Goal: Navigation & Orientation: Find specific page/section

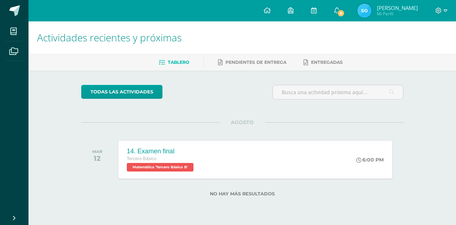
click at [353, 11] on link "Sebastian Alexis Mi Perfil" at bounding box center [388, 10] width 78 height 21
click at [340, 11] on span "9" at bounding box center [341, 13] width 8 height 8
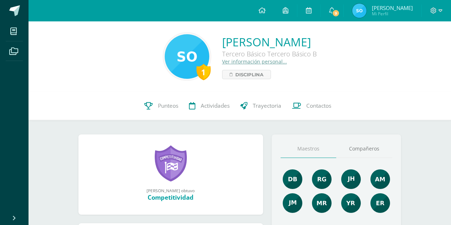
click at [340, 11] on span "9" at bounding box center [336, 13] width 8 height 8
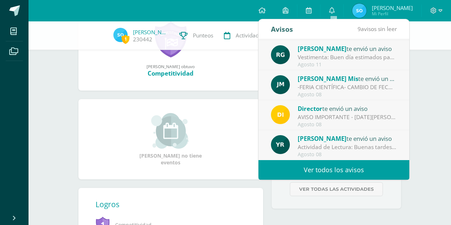
scroll to position [122, 0]
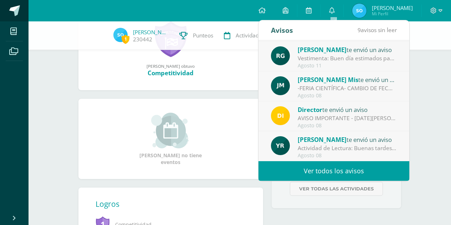
click at [12, 4] on link at bounding box center [14, 10] width 29 height 21
